Goal: Find specific fact: Find specific fact

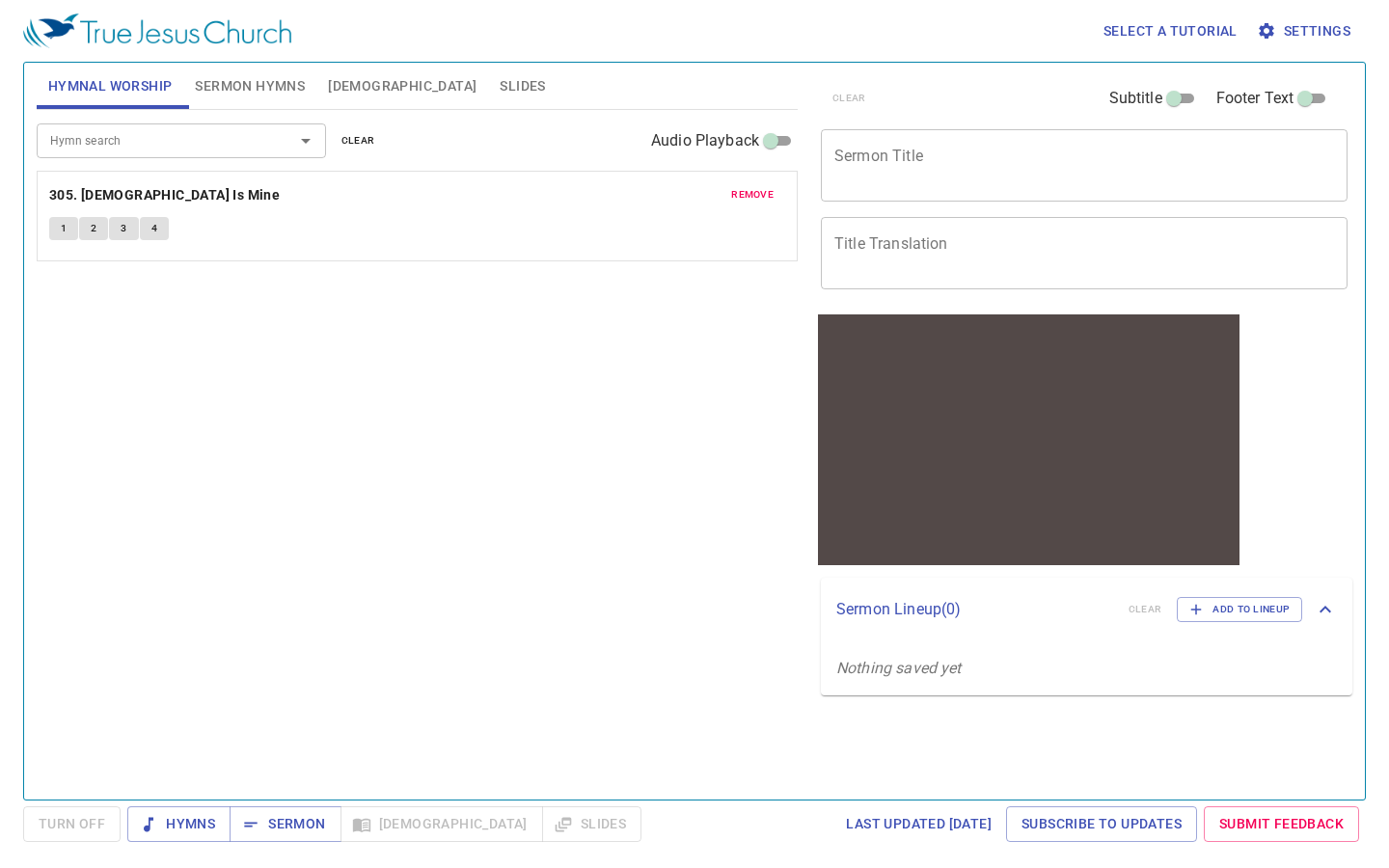
click at [357, 79] on span "[DEMOGRAPHIC_DATA]" at bounding box center [402, 86] width 149 height 24
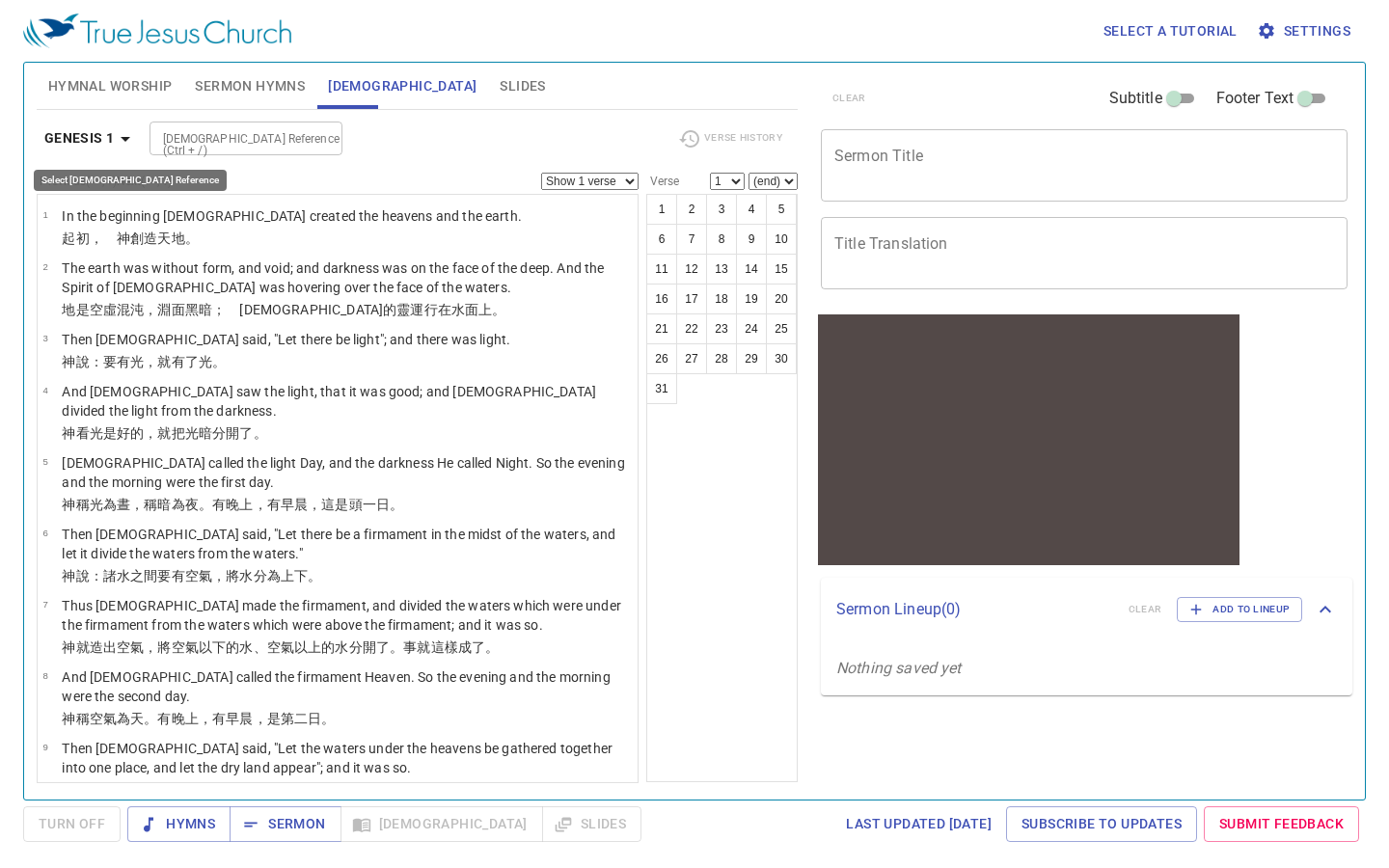
click at [115, 141] on icon "button" at bounding box center [125, 139] width 23 height 23
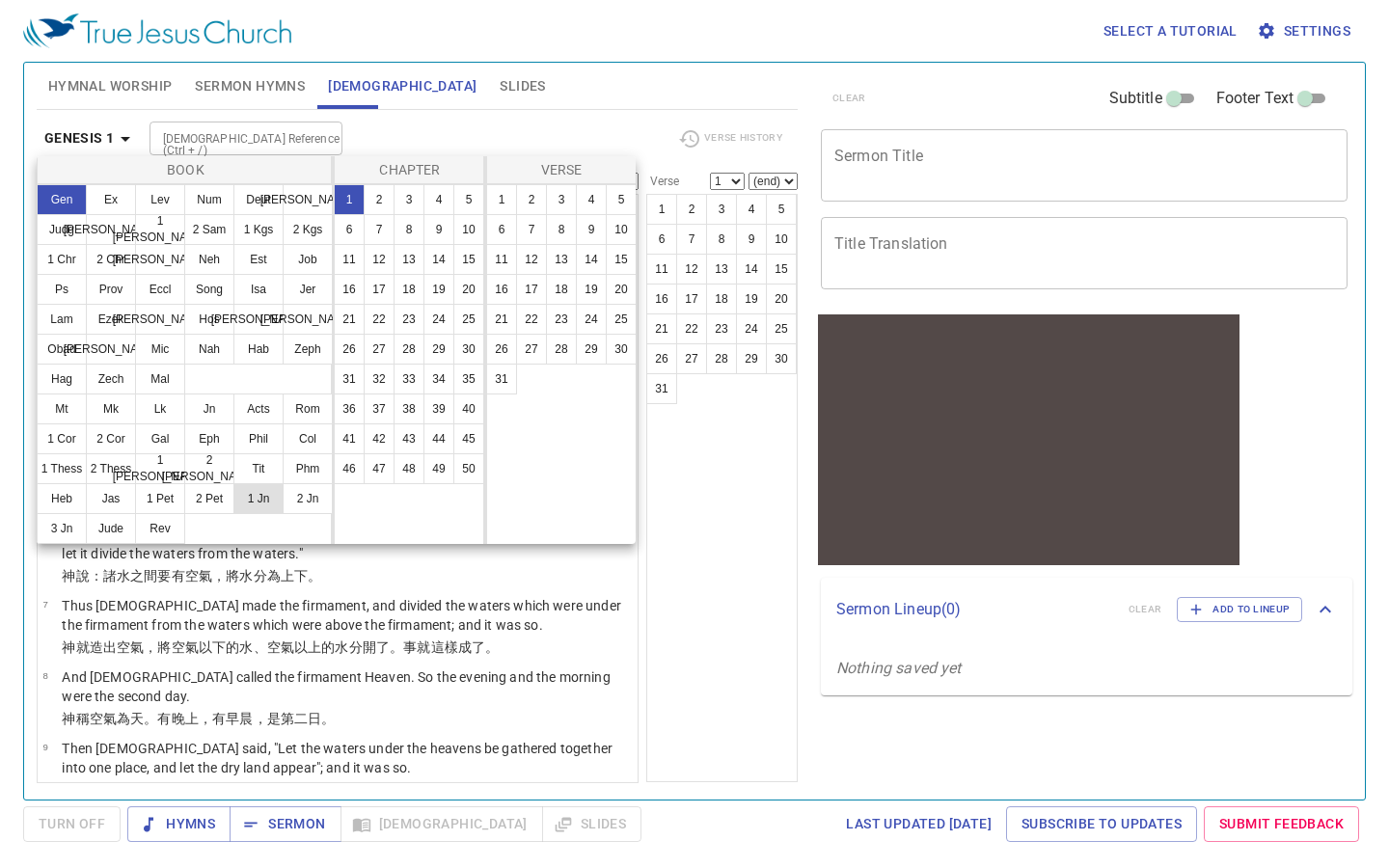
click at [262, 504] on button "1 Jn" at bounding box center [258, 498] width 50 height 31
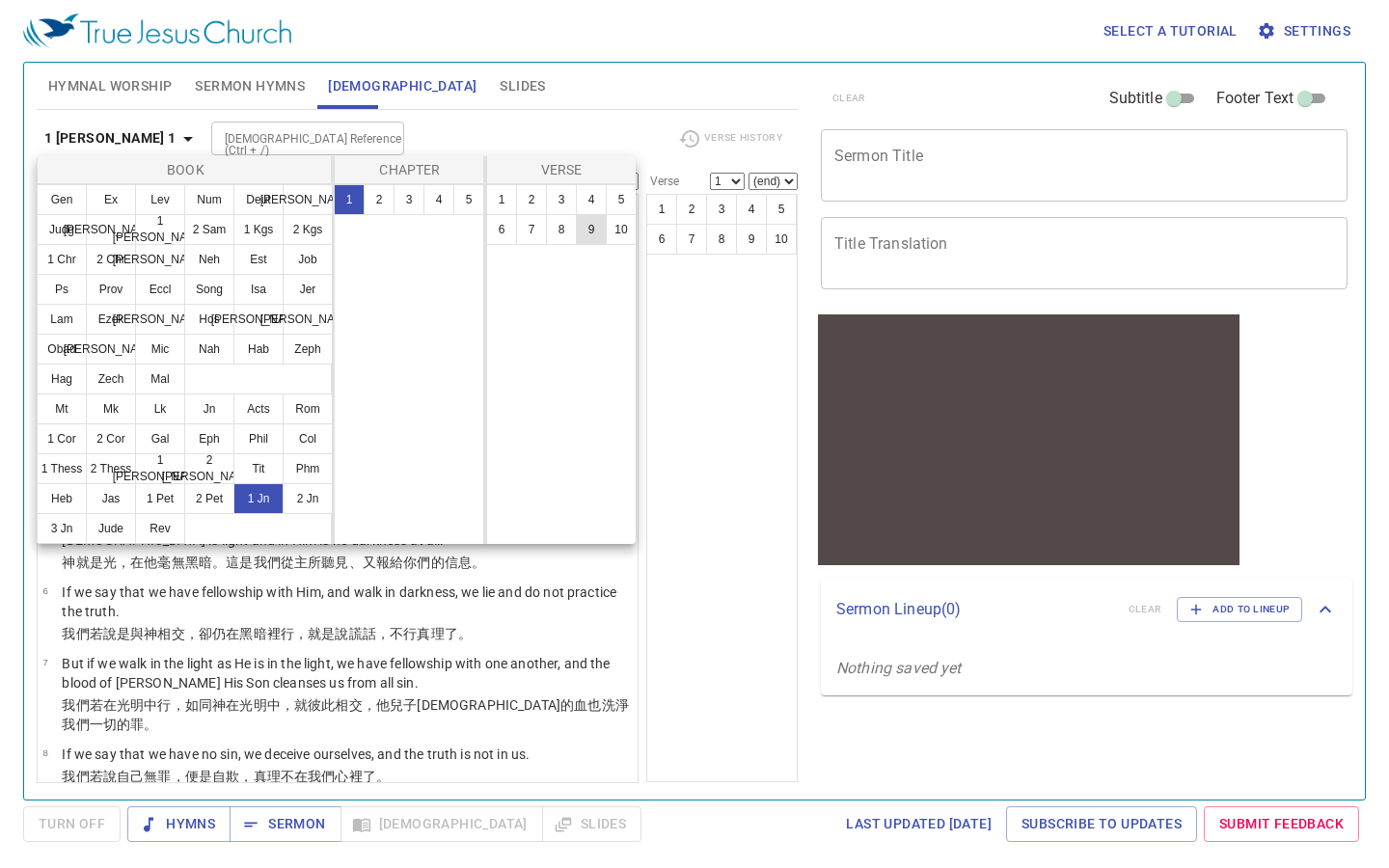
click at [583, 232] on button "9" at bounding box center [591, 229] width 31 height 31
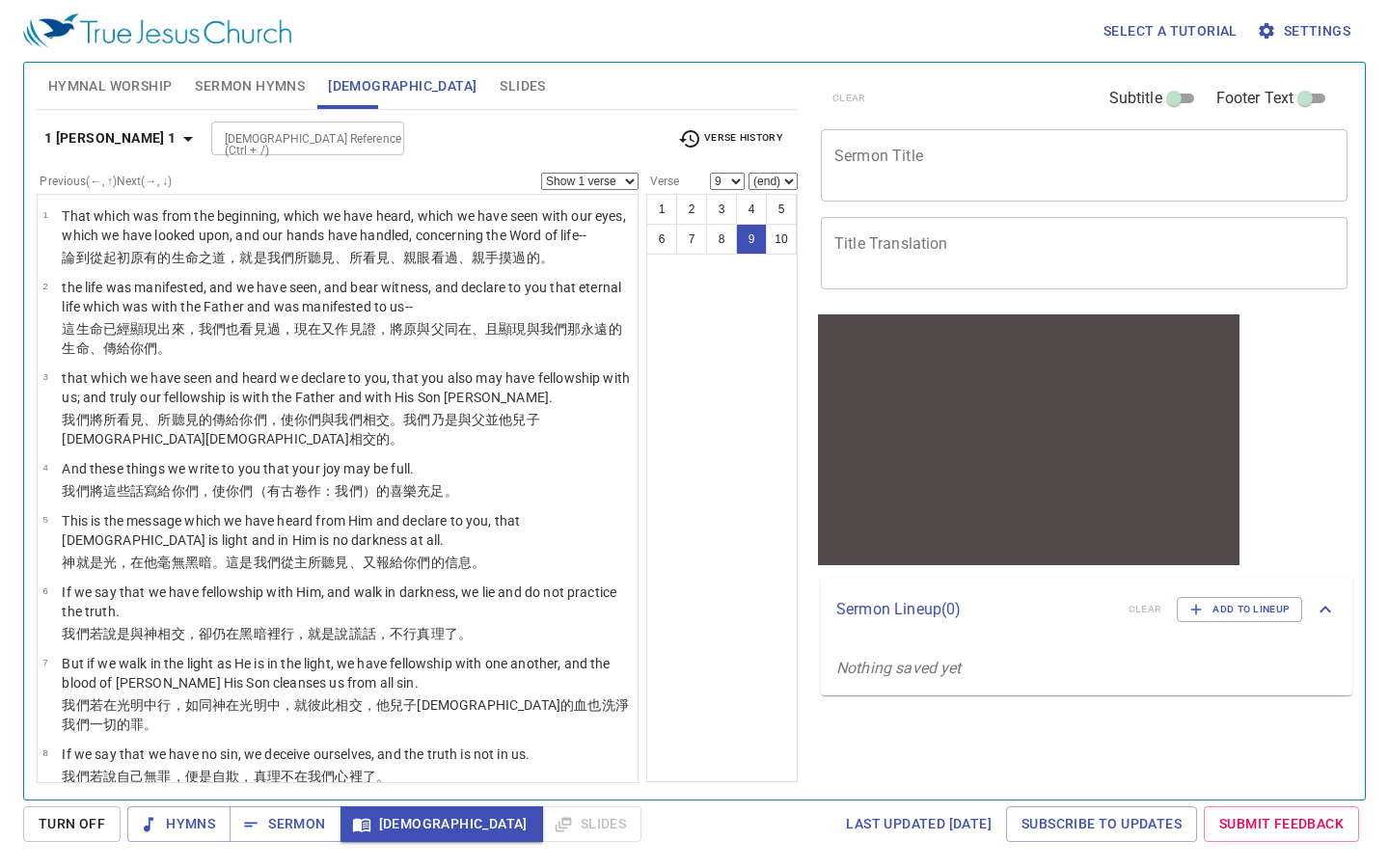
scroll to position [123, 0]
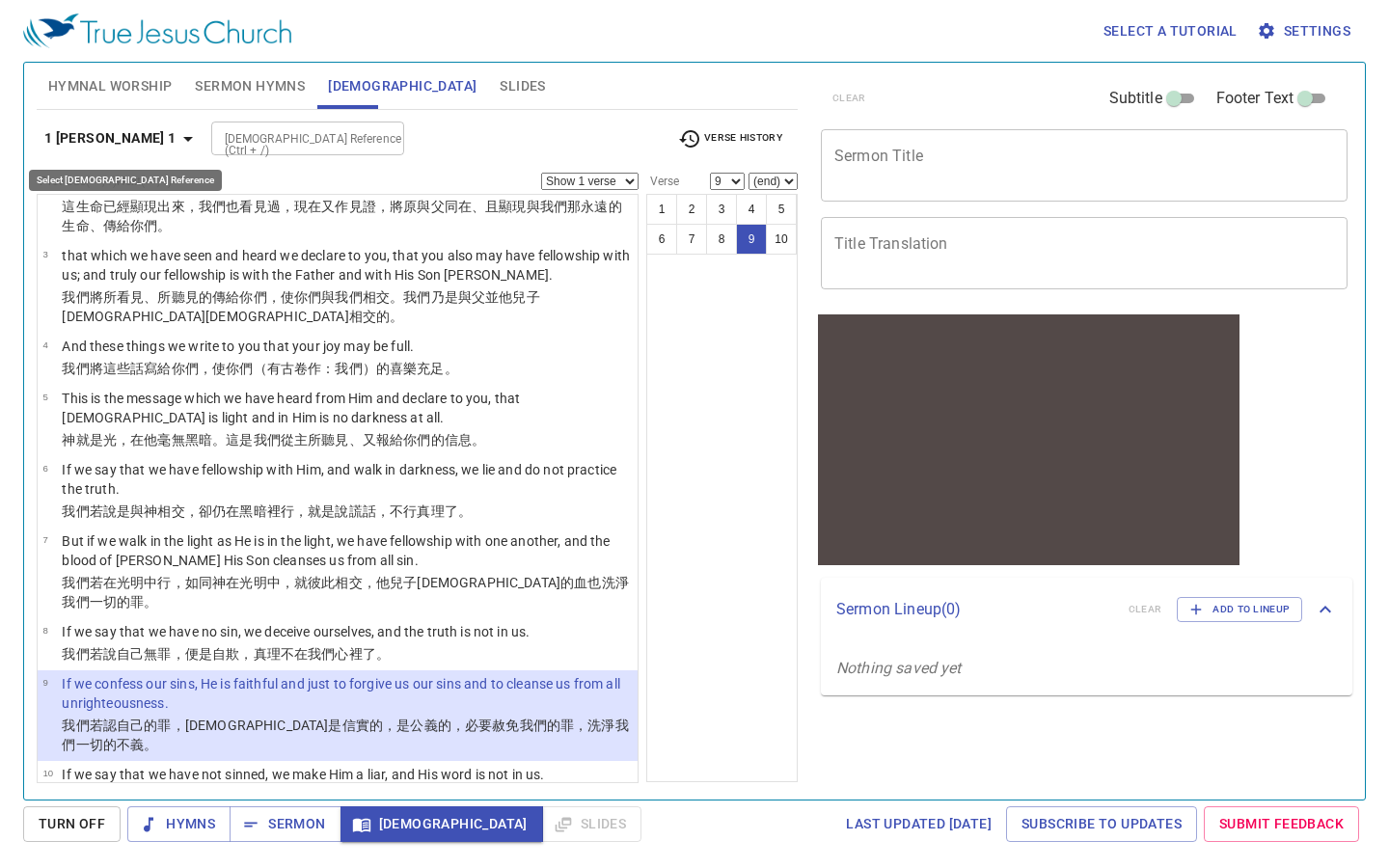
click at [176, 145] on icon "button" at bounding box center [187, 139] width 23 height 23
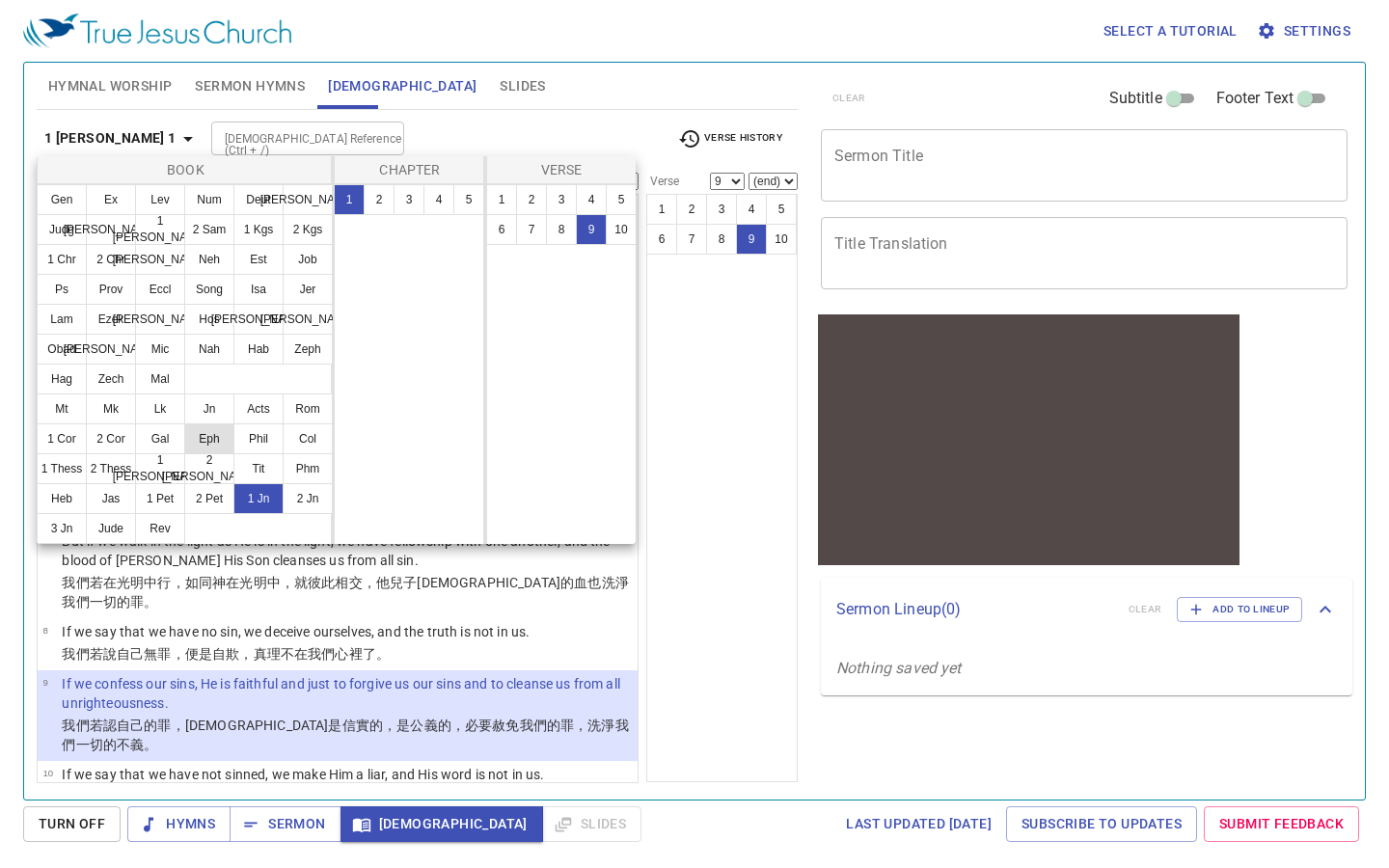
click at [202, 440] on button "Eph" at bounding box center [209, 438] width 50 height 31
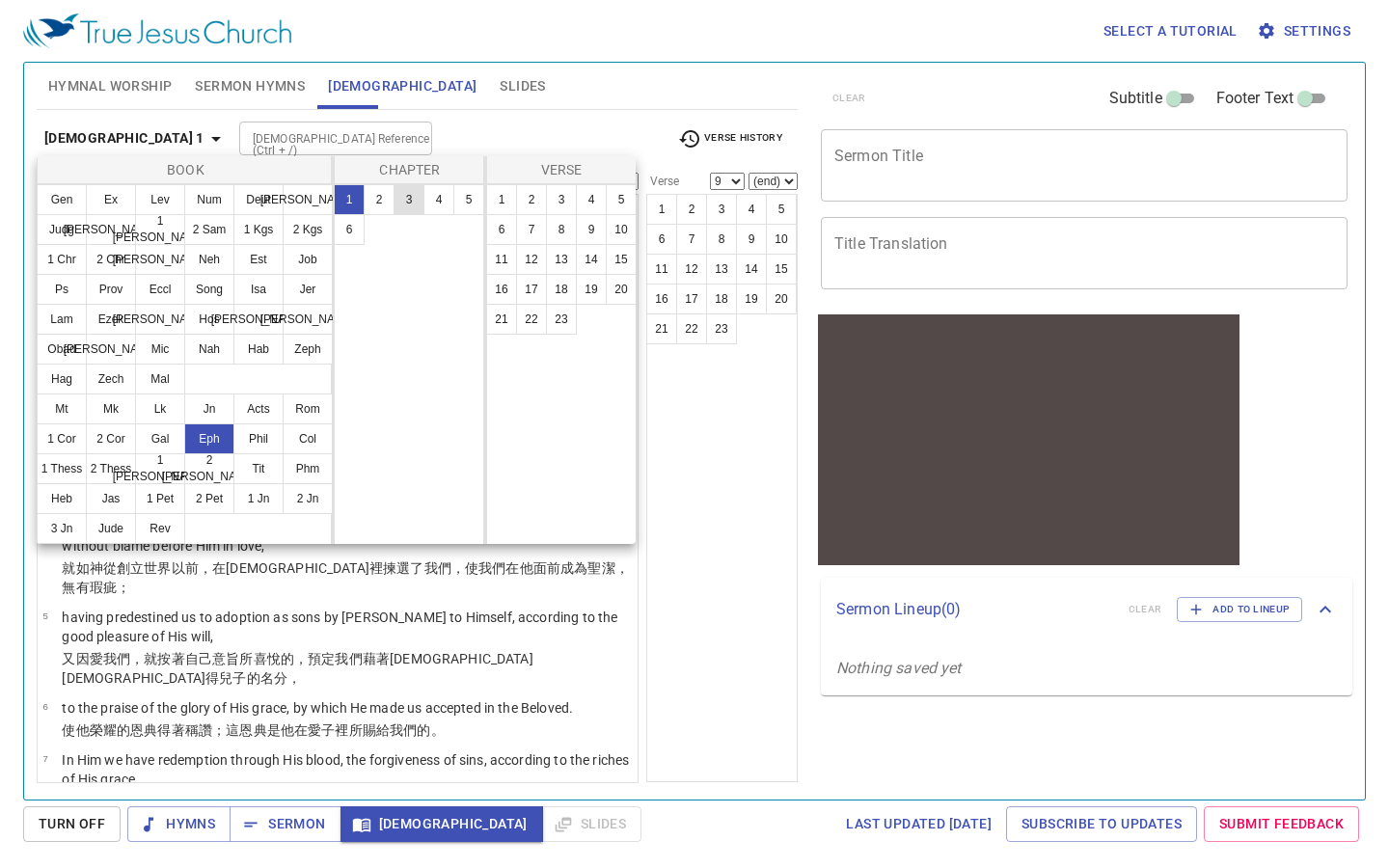
click at [402, 192] on button "3" at bounding box center [409, 199] width 31 height 31
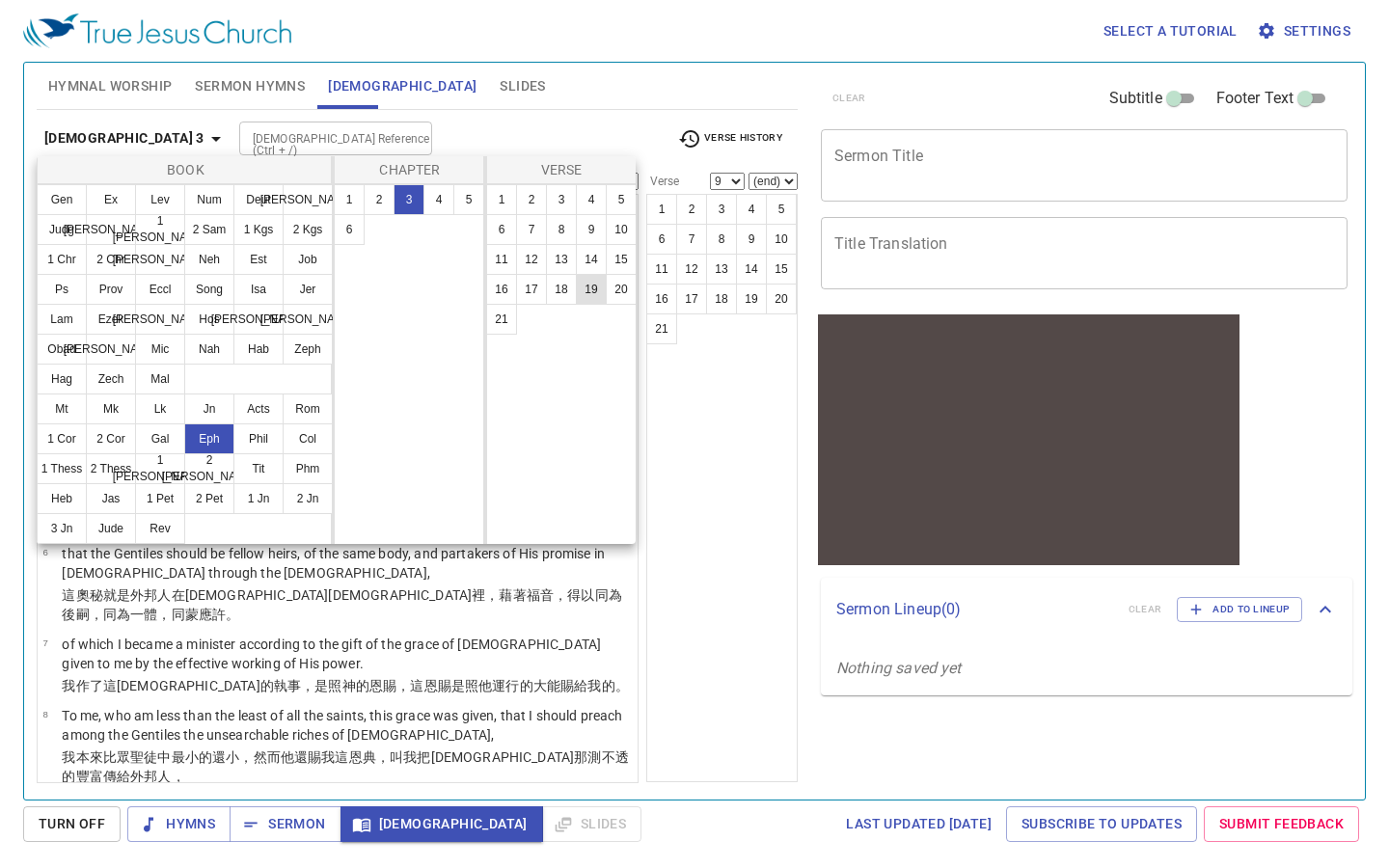
click at [592, 285] on button "19" at bounding box center [591, 289] width 31 height 31
select select "19"
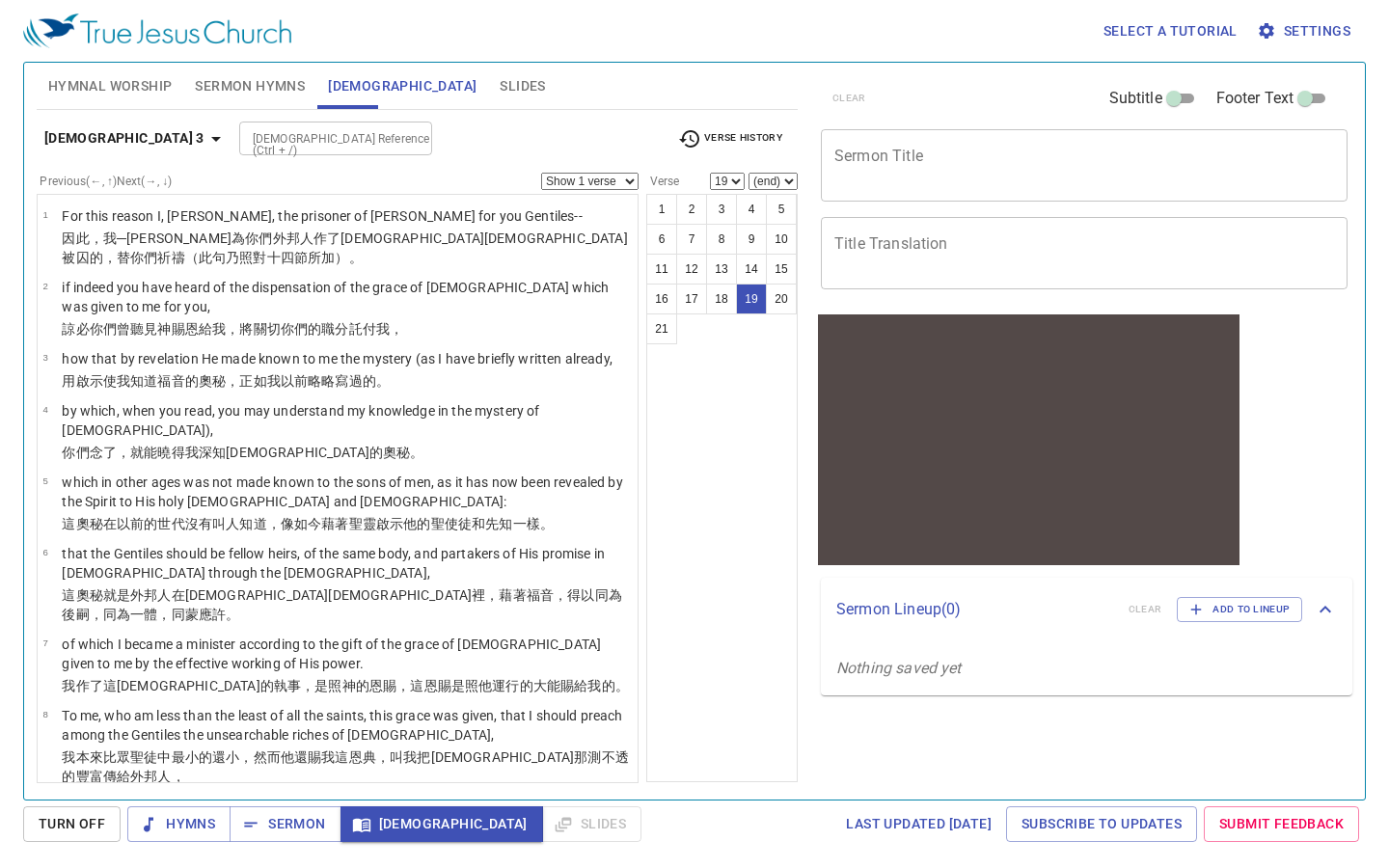
scroll to position [772, 0]
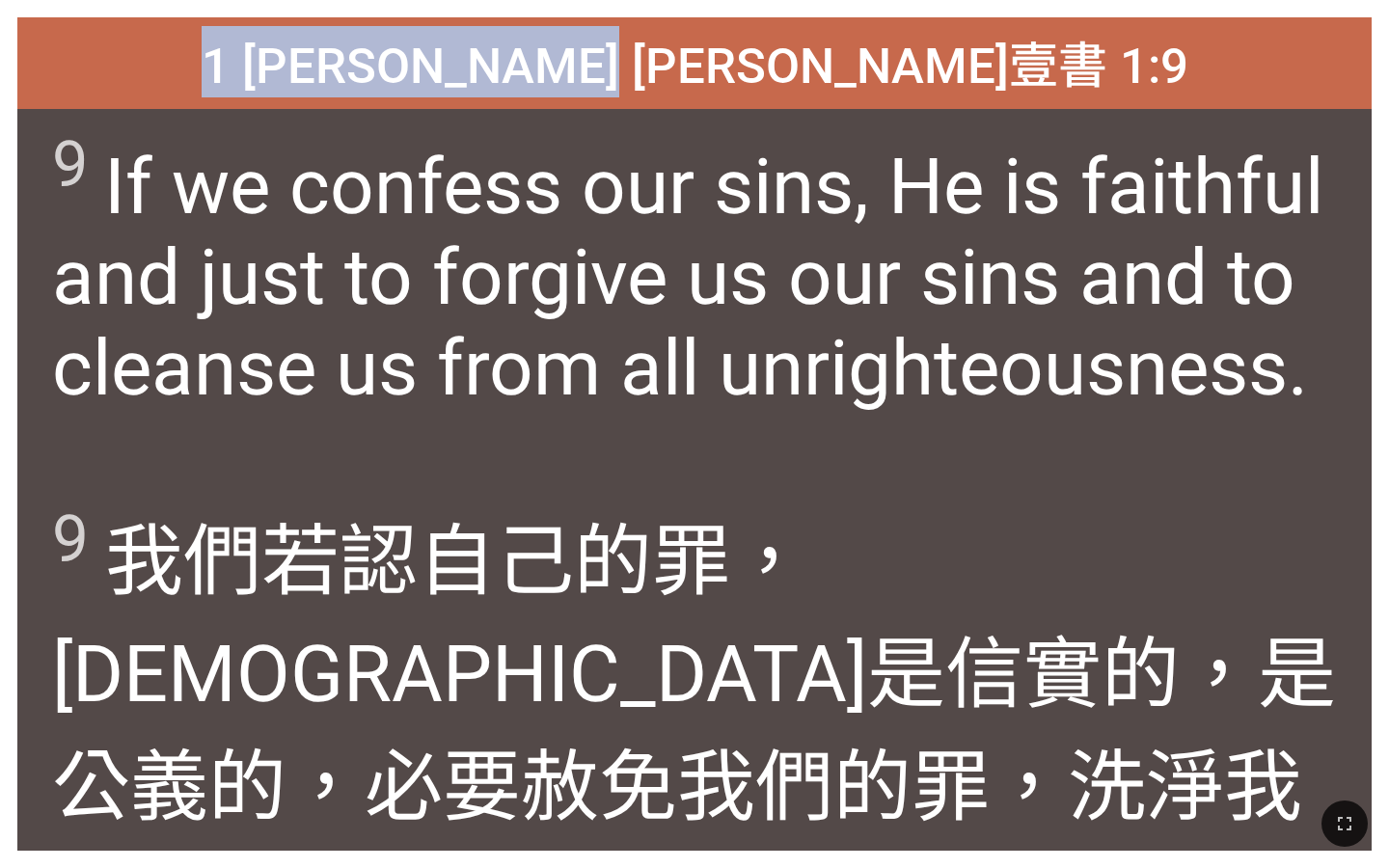
drag, startPoint x: 480, startPoint y: 63, endPoint x: 941, endPoint y: 84, distance: 461.5
click at [941, 84] on div "1 [PERSON_NAME] [PERSON_NAME]壹書 1:9" at bounding box center [694, 63] width 1354 height 92
copy span "1 [PERSON_NAME] [PERSON_NAME]壹書 1:9"
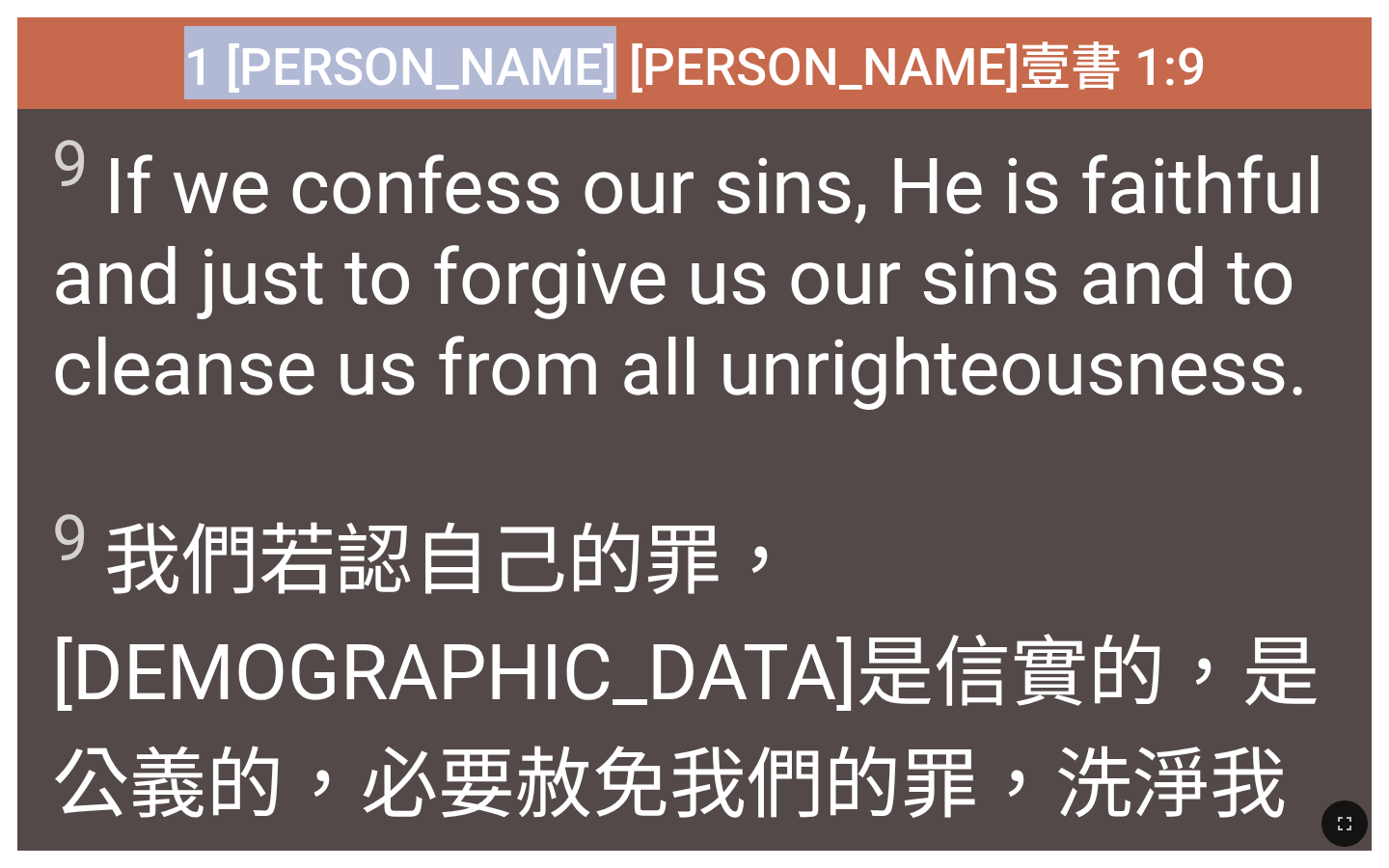
click at [577, 365] on span "9 If we confess our sins, He is faithful and just to forgive us our sins and to…" at bounding box center [694, 270] width 1285 height 287
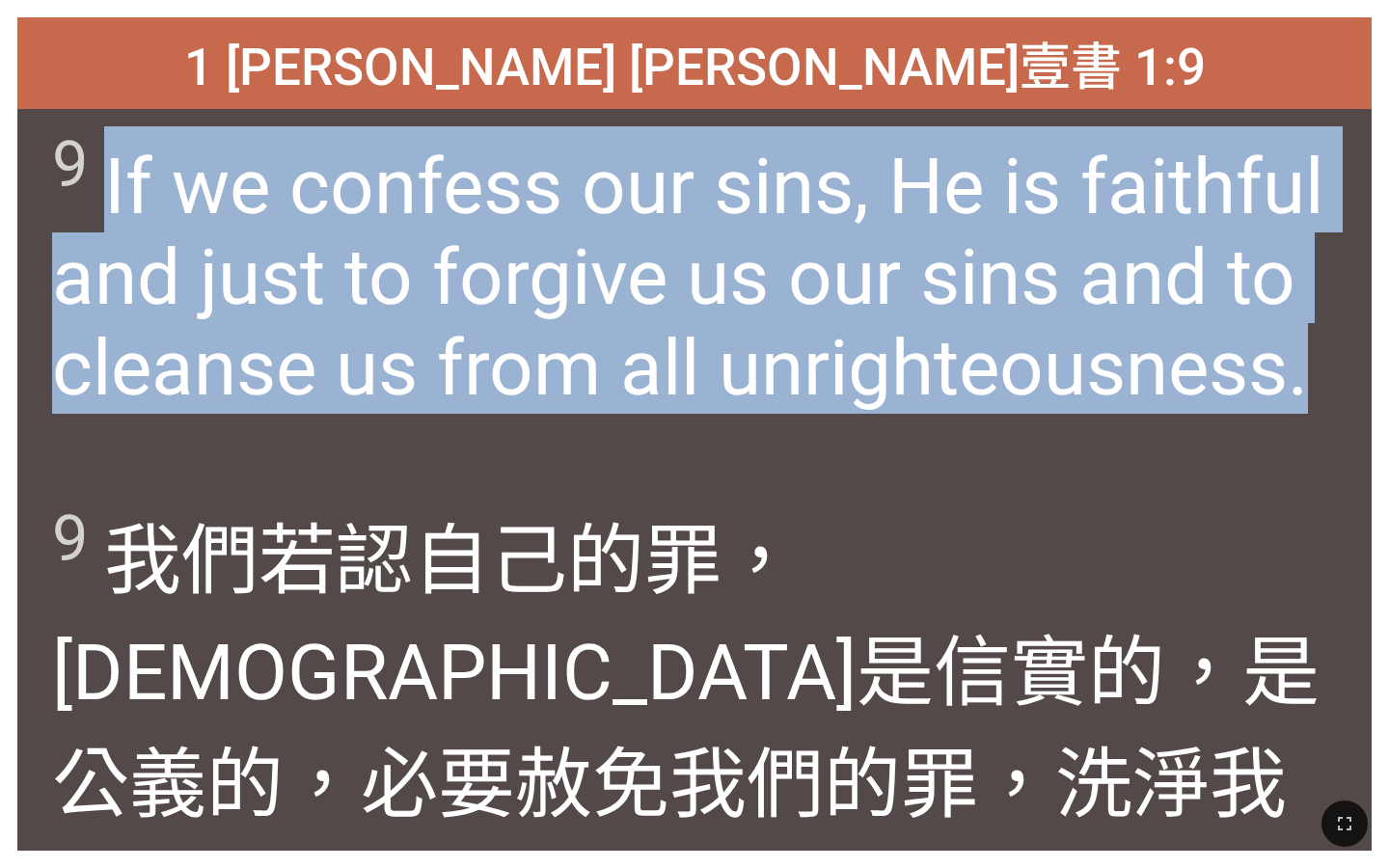
drag, startPoint x: 104, startPoint y: 162, endPoint x: 1305, endPoint y: 330, distance: 1212.7
click at [1305, 330] on span "9 If we confess our sins, He is faithful and just to forgive us our sins and to…" at bounding box center [694, 270] width 1285 height 287
click at [496, 261] on span "9 If we confess our sins, He is faithful and just to forgive us our sins and to…" at bounding box center [694, 270] width 1285 height 287
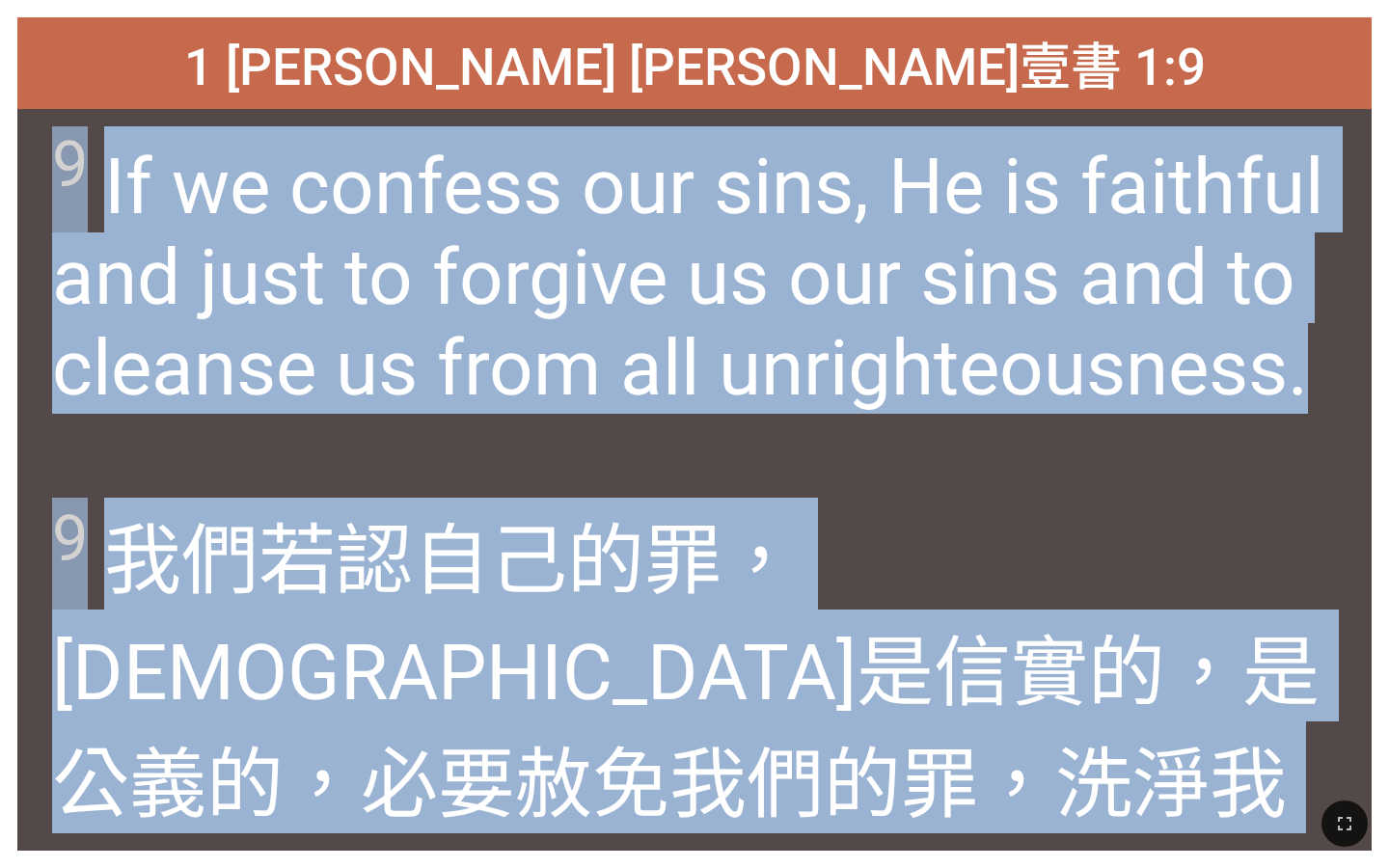
drag, startPoint x: 52, startPoint y: 153, endPoint x: 841, endPoint y: 767, distance: 999.8
click at [841, 767] on div "1 [PERSON_NAME] [PERSON_NAME]壹書 1:9 1 [PERSON_NAME] [PERSON_NAME]壹書 1:9 9 If we…" at bounding box center [694, 434] width 1354 height 833
copy div "9 If we confess our sins, He is faithful and just to forgive us our sins and to…"
